Goal: Task Accomplishment & Management: Manage account settings

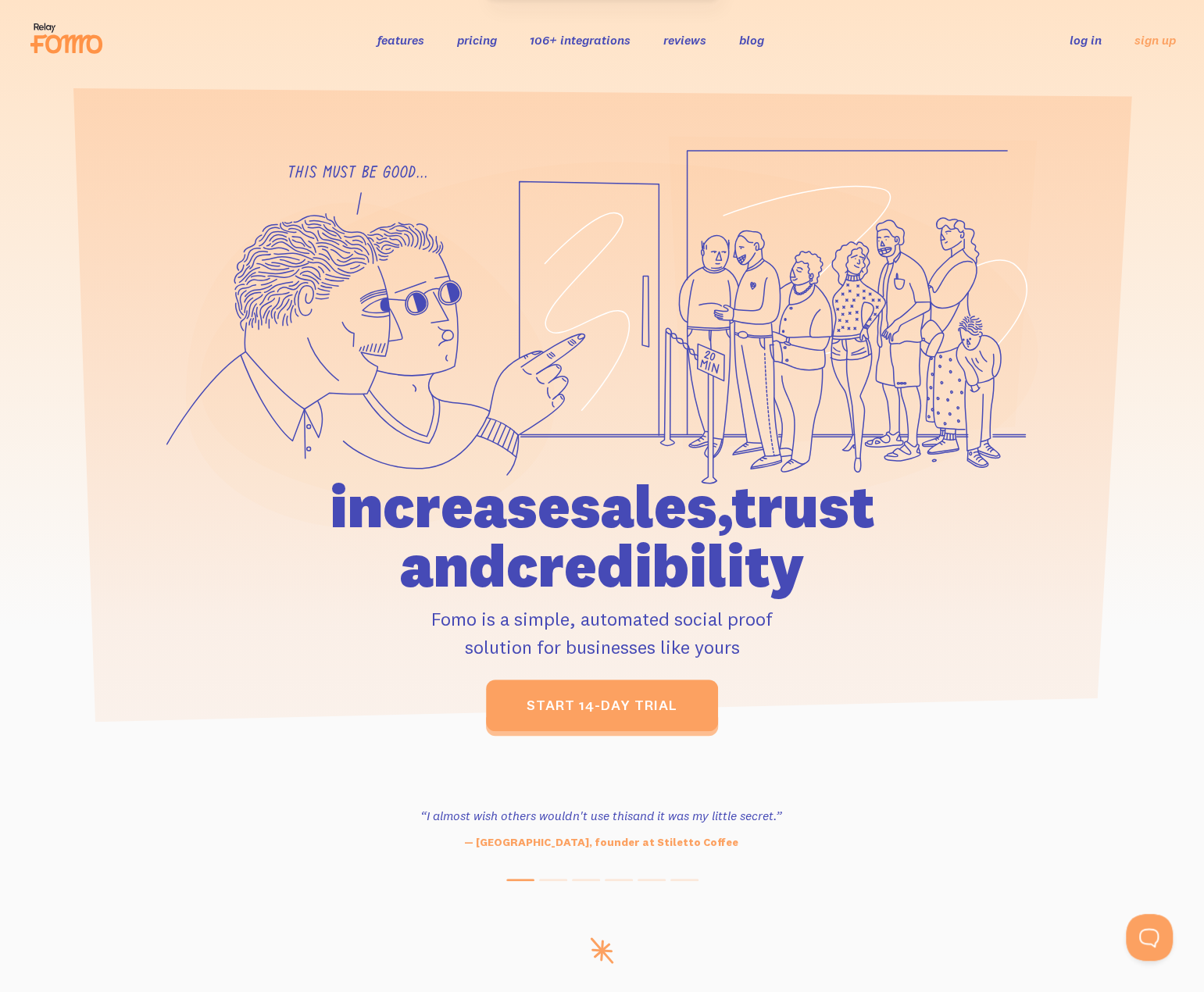
click at [760, 250] on icon at bounding box center [852, 293] width 368 height 313
click at [1080, 46] on link "log in" at bounding box center [1085, 39] width 32 height 15
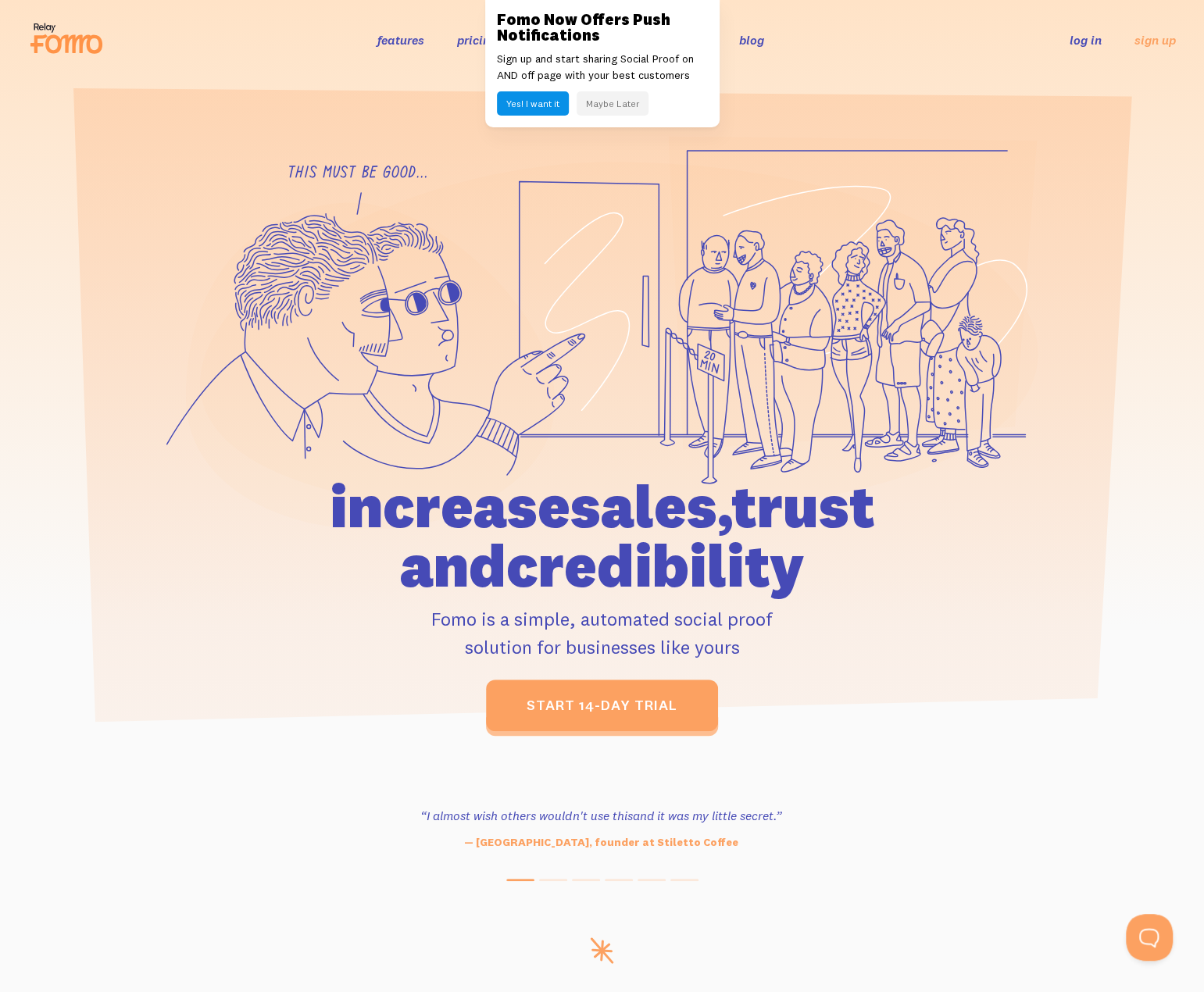
click at [617, 104] on button "Maybe Later" at bounding box center [613, 103] width 72 height 24
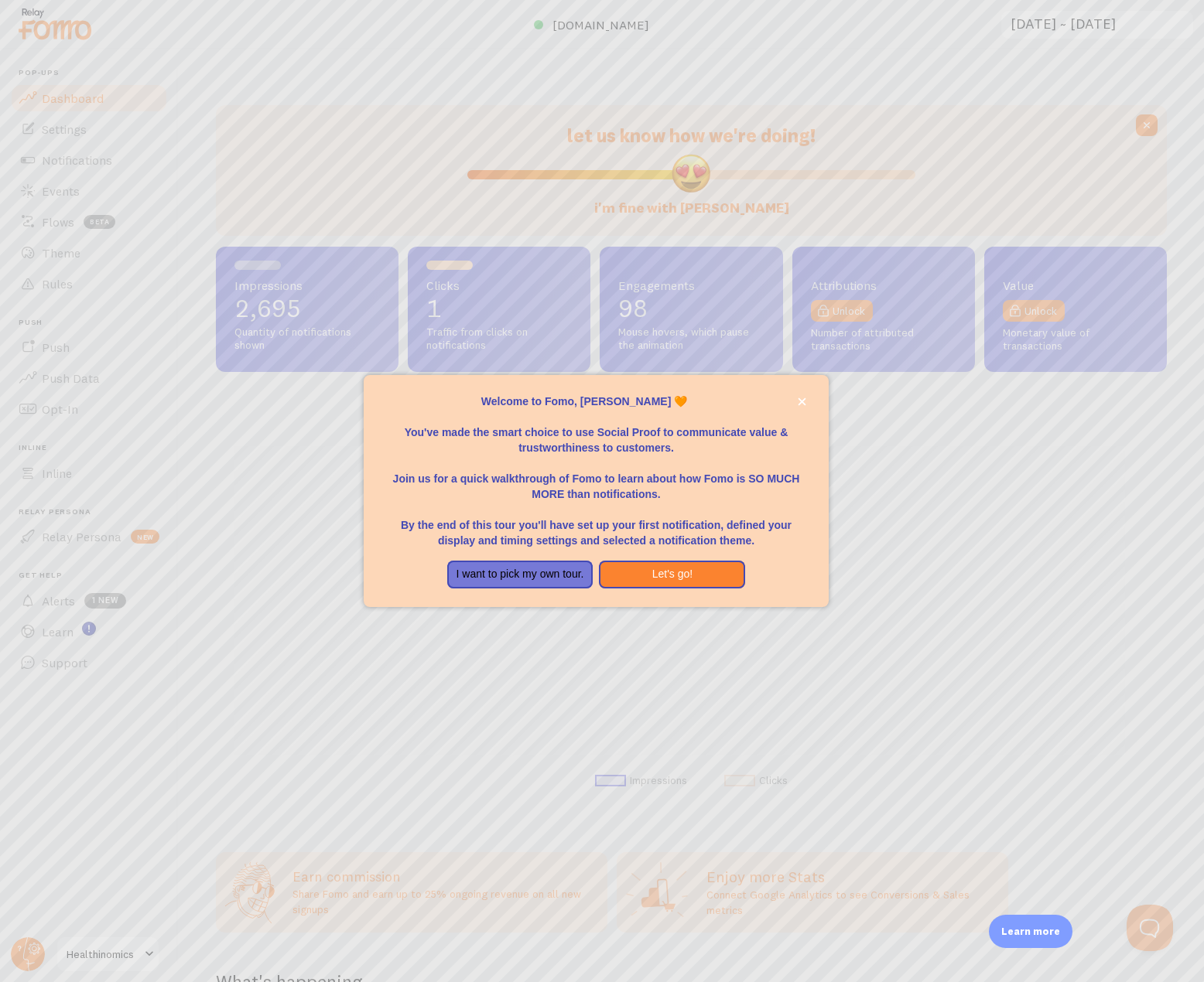
scroll to position [407, 939]
drag, startPoint x: 723, startPoint y: 448, endPoint x: 715, endPoint y: 442, distance: 10.0
click at [723, 448] on p "You've made the smart choice to use Social Proof to communicate value & trustwo…" at bounding box center [596, 432] width 427 height 47
click at [668, 573] on button "Let's go!" at bounding box center [672, 574] width 146 height 28
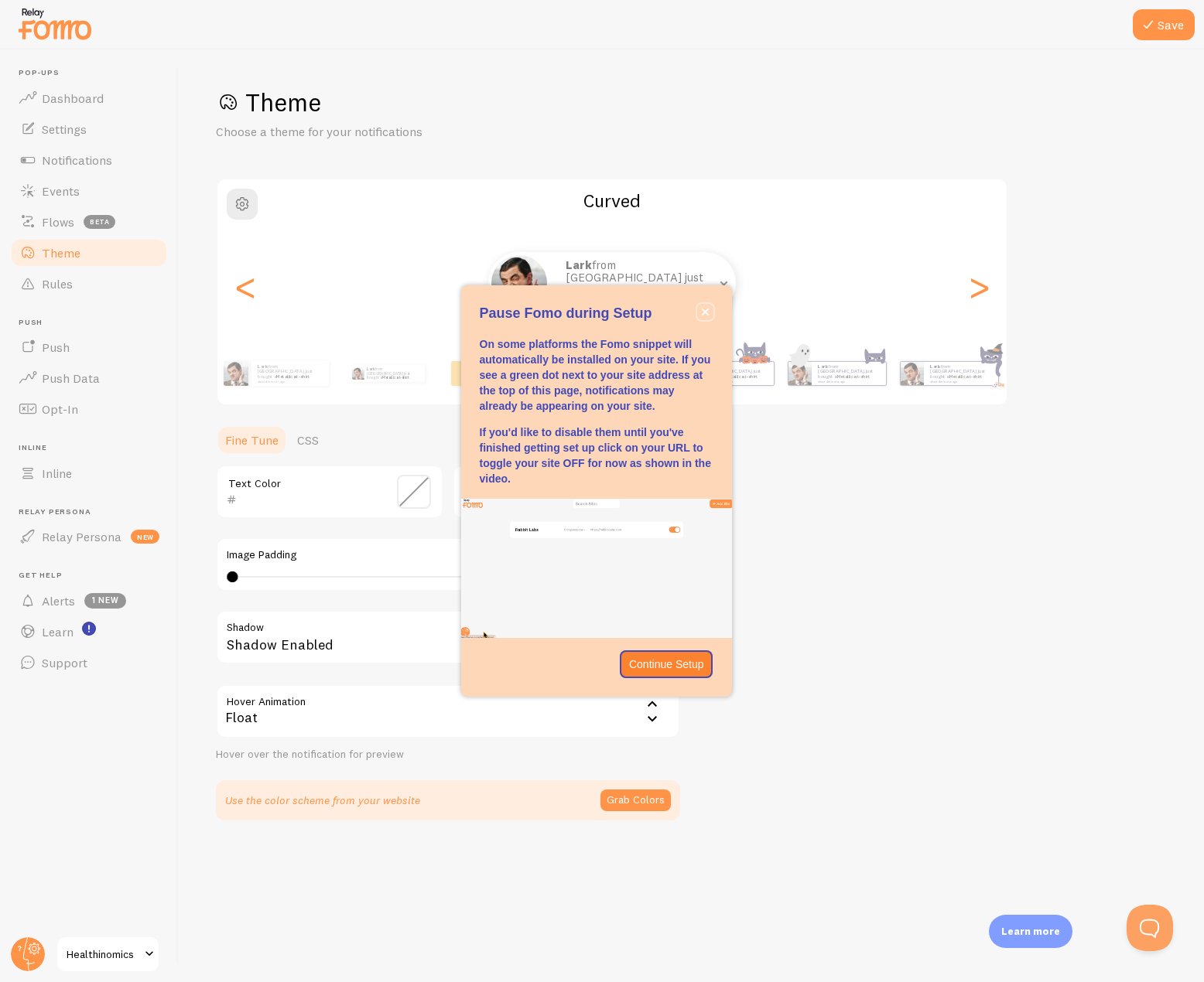
click at [702, 312] on icon "close," at bounding box center [705, 312] width 8 height 8
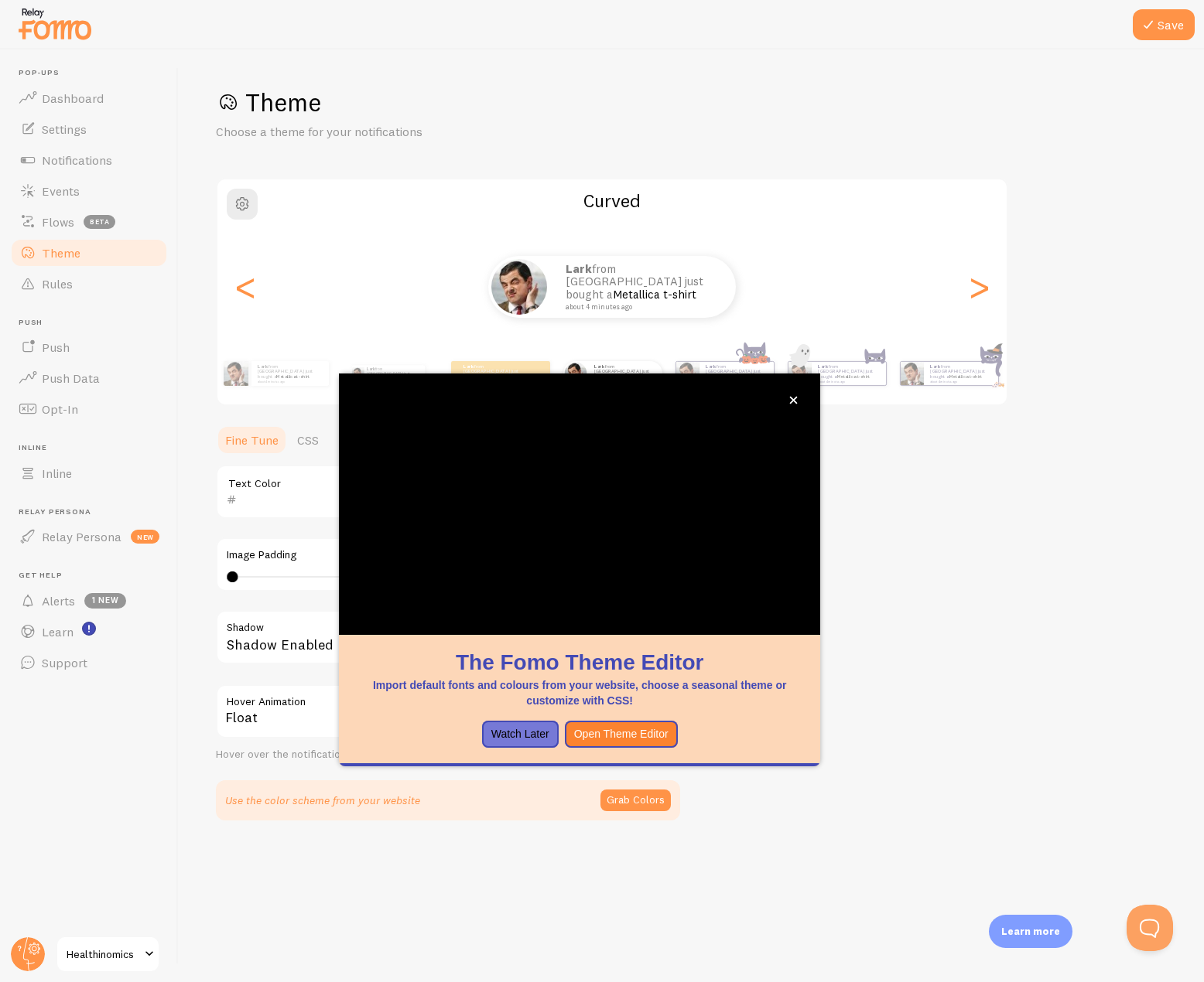
click at [41, 28] on img at bounding box center [54, 24] width 77 height 40
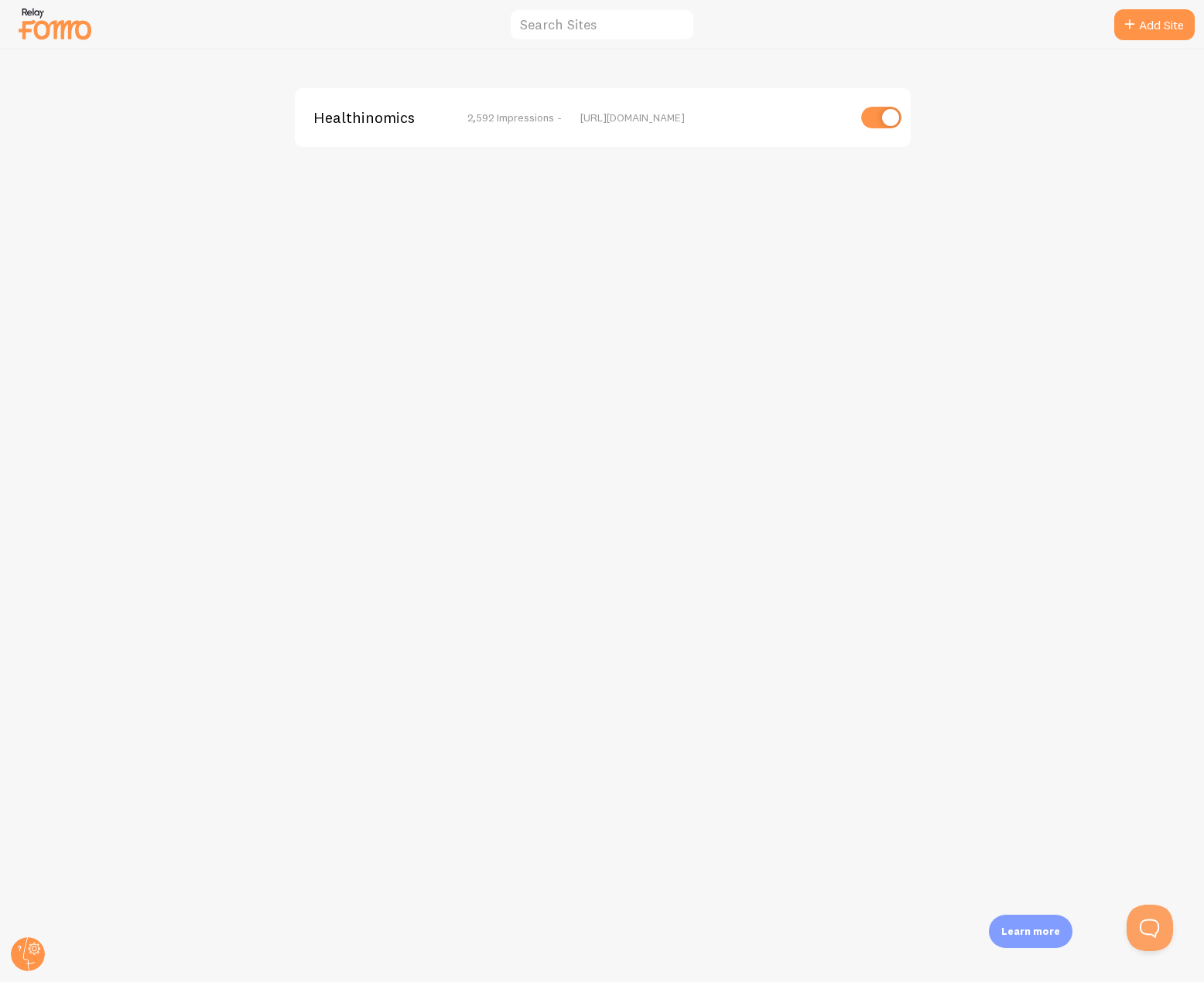
click at [393, 113] on span "Healthinomics" at bounding box center [375, 118] width 124 height 14
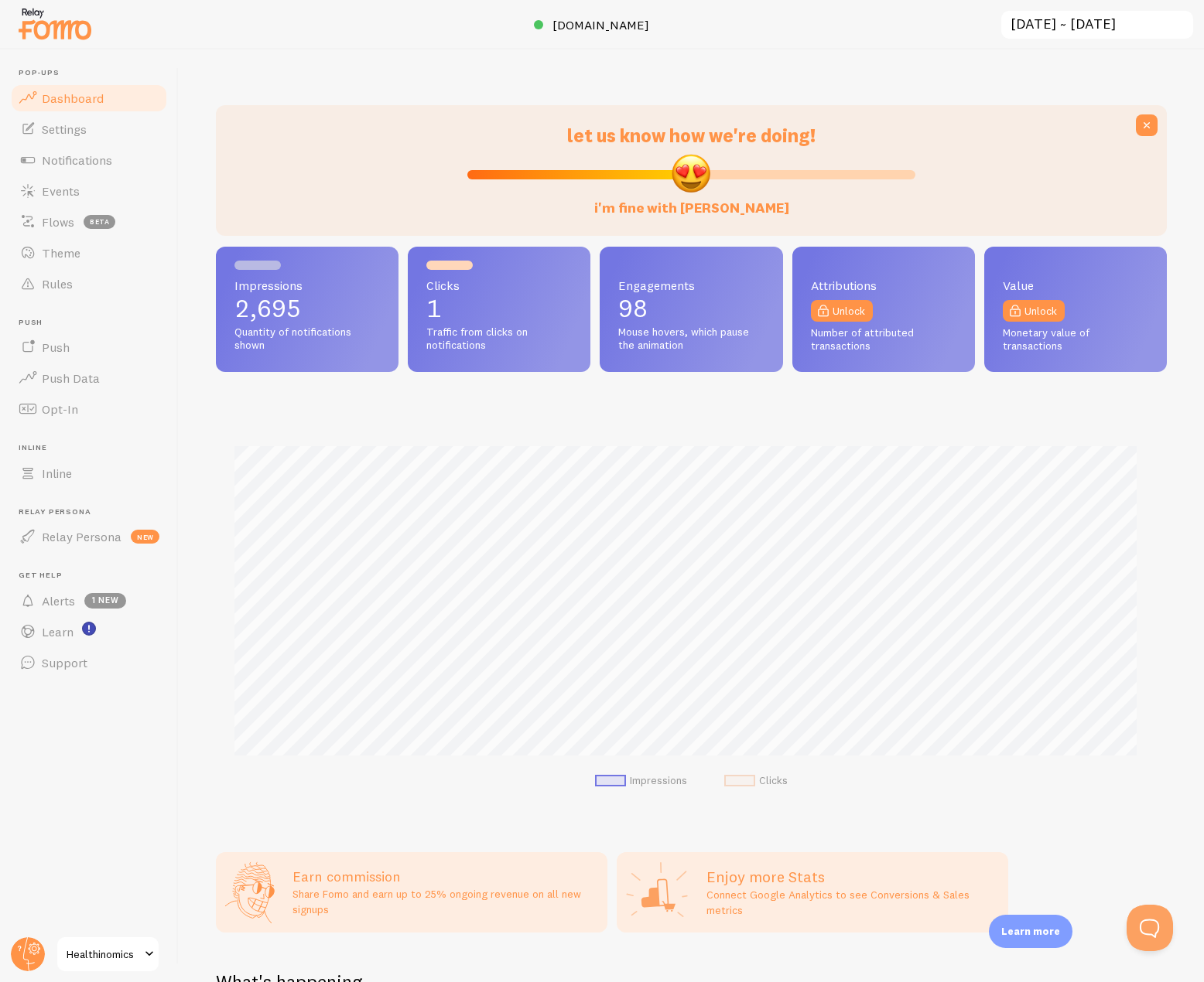
scroll to position [407, 939]
drag, startPoint x: 551, startPoint y: 435, endPoint x: 557, endPoint y: 443, distance: 10.0
click at [551, 435] on div "Impressions Clicks" at bounding box center [691, 612] width 951 height 407
click at [667, 429] on div "Impressions Clicks" at bounding box center [691, 612] width 951 height 407
click at [64, 135] on span "Settings" at bounding box center [63, 129] width 45 height 15
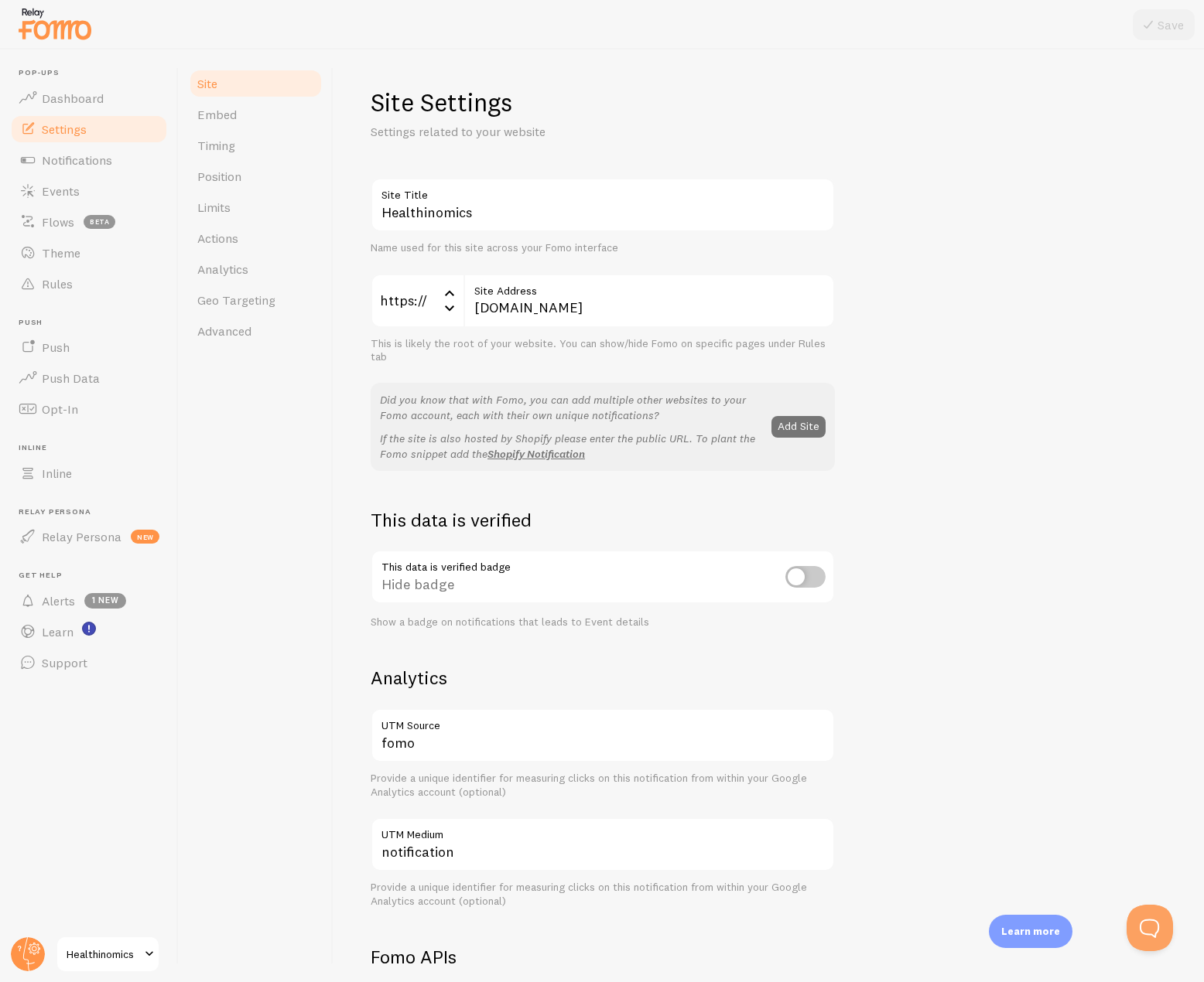
click at [137, 951] on span "Healthinomics" at bounding box center [103, 954] width 74 height 19
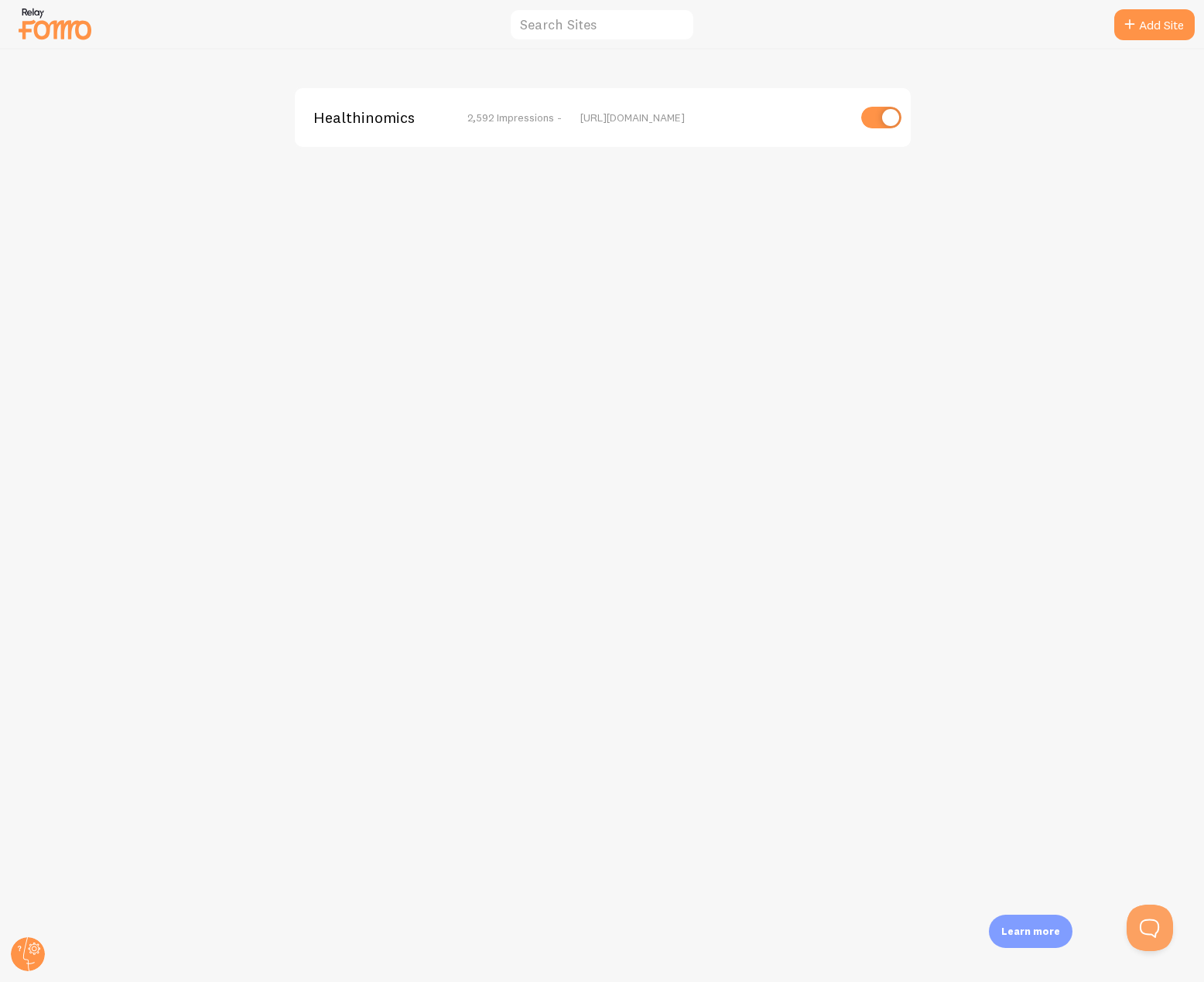
click at [64, 31] on img at bounding box center [54, 24] width 77 height 40
click at [24, 953] on circle at bounding box center [28, 954] width 34 height 34
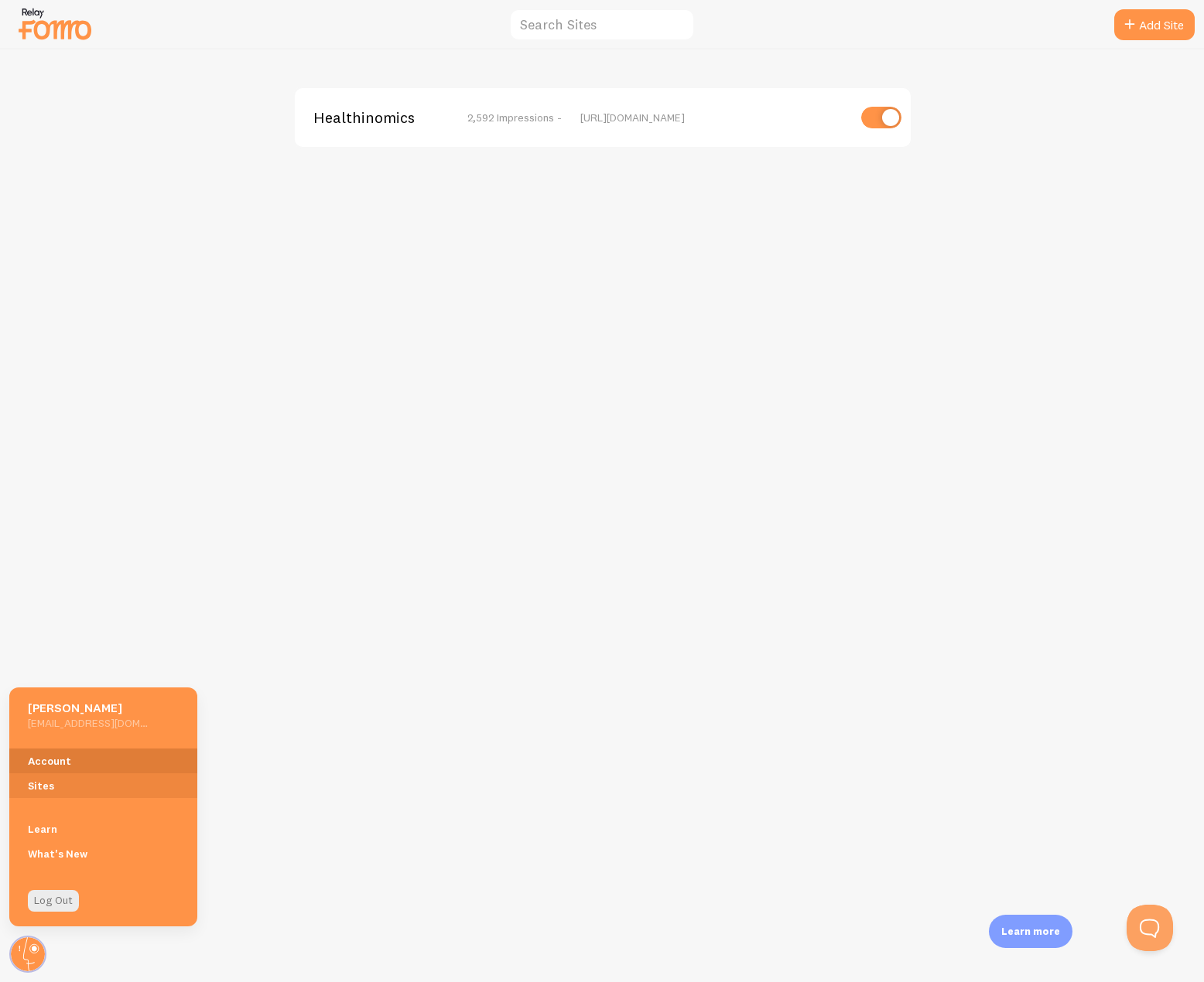
click at [40, 764] on link "Account" at bounding box center [103, 760] width 188 height 25
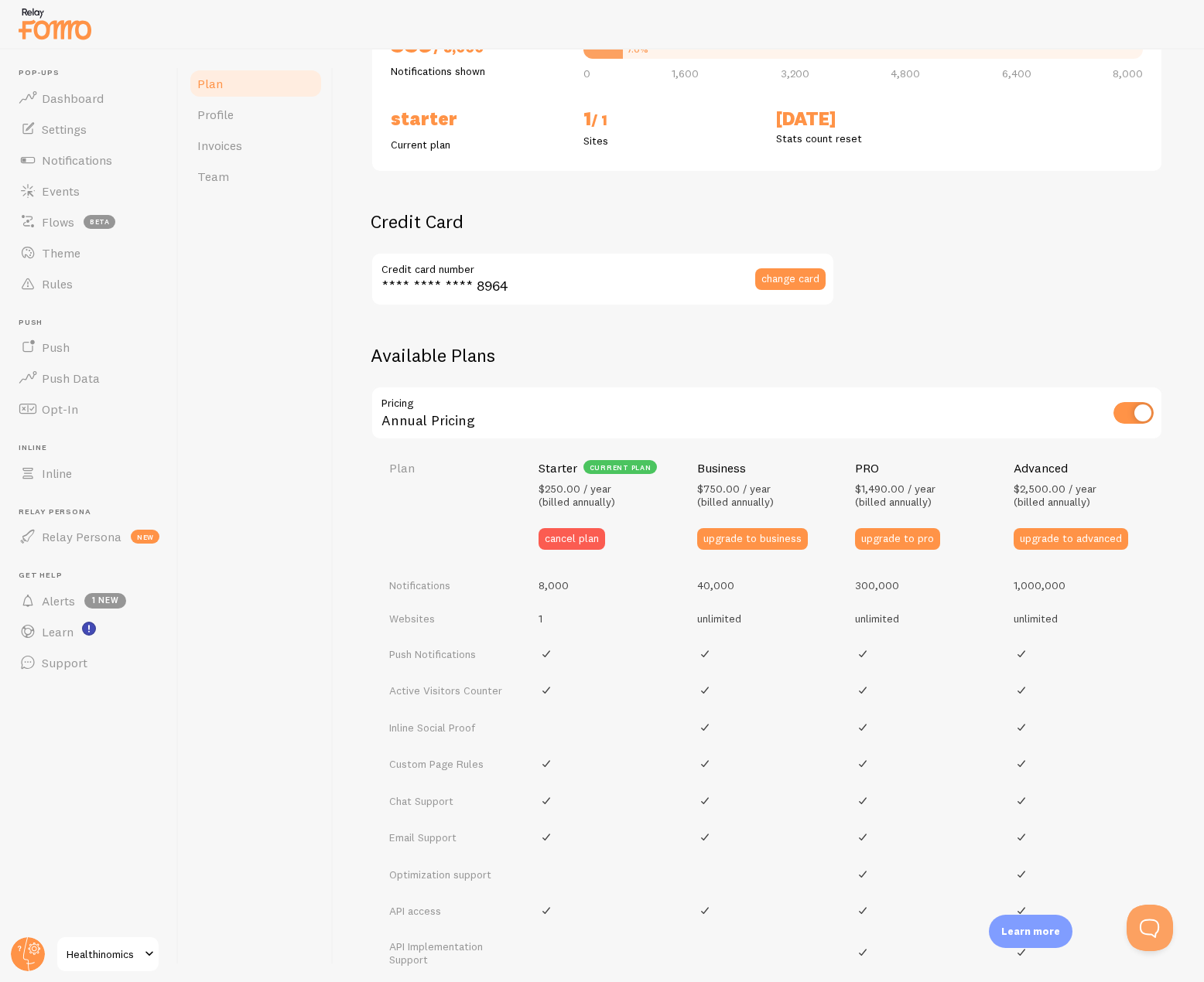
scroll to position [387, 0]
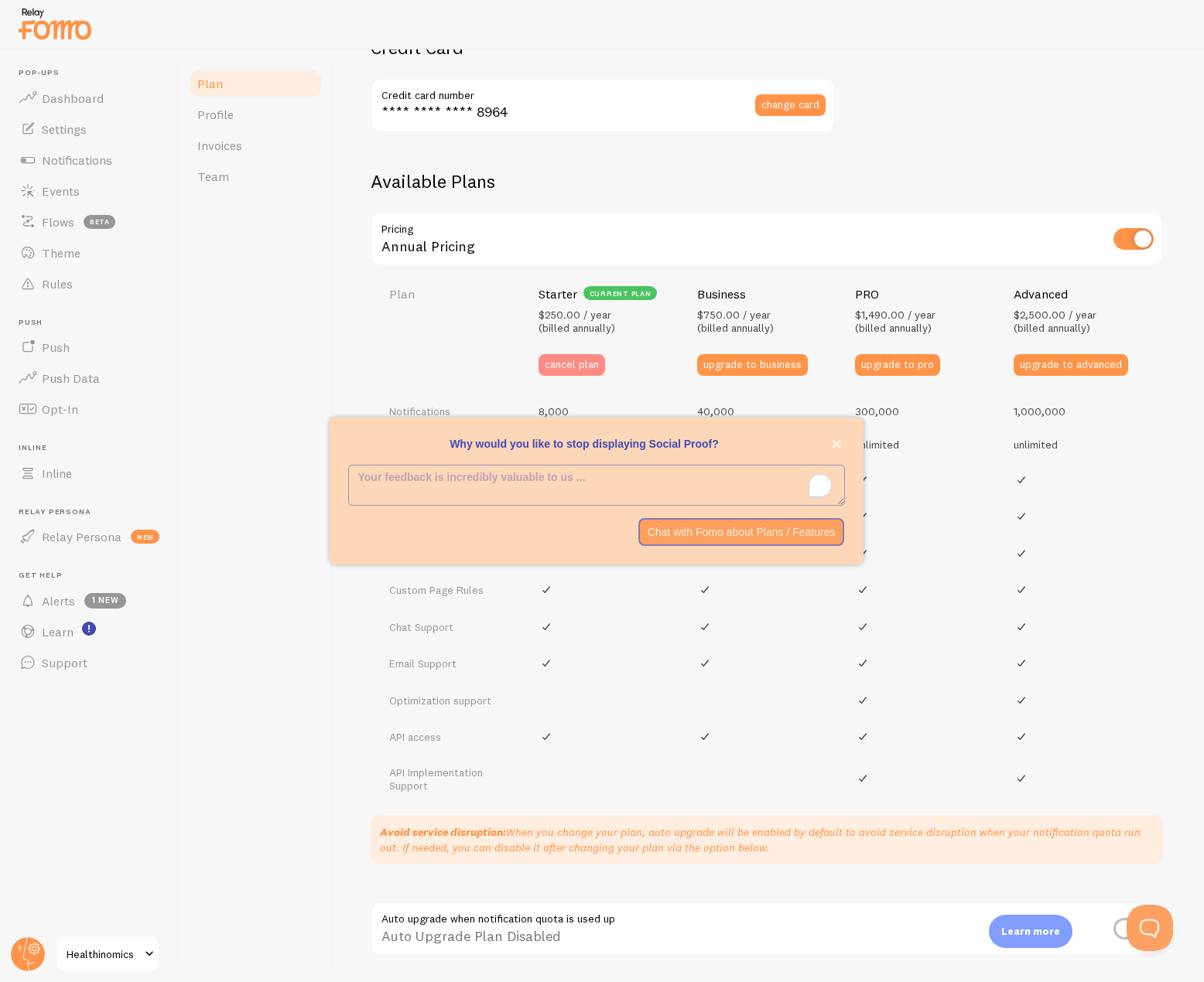
click at [562, 359] on button "cancel plan" at bounding box center [571, 365] width 67 height 22
